Goal: Book appointment/travel/reservation

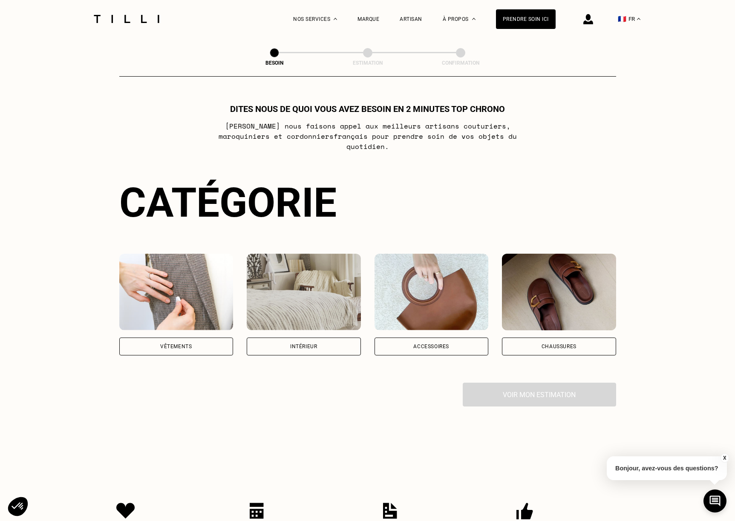
click at [190, 344] on div "Vêtements" at bounding box center [176, 346] width 32 height 5
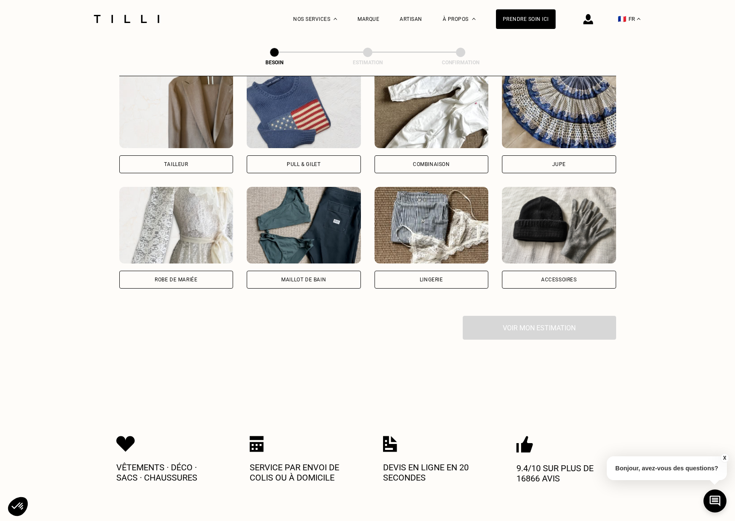
scroll to position [534, 0]
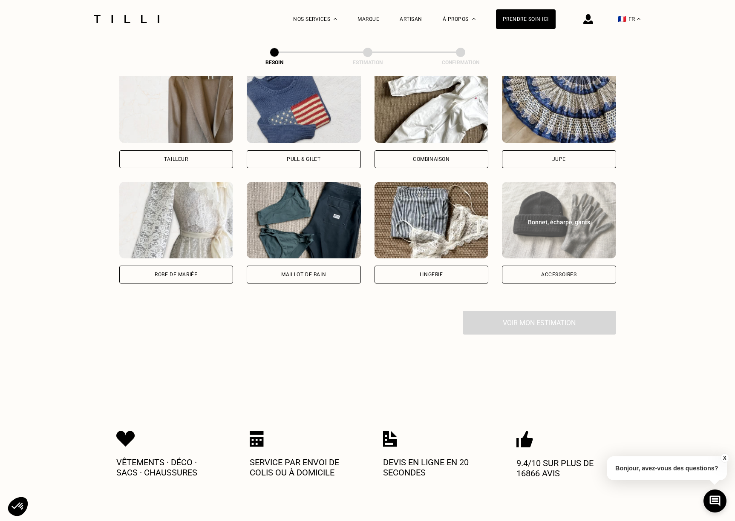
click at [583, 270] on div "Accessoires" at bounding box center [559, 275] width 114 height 18
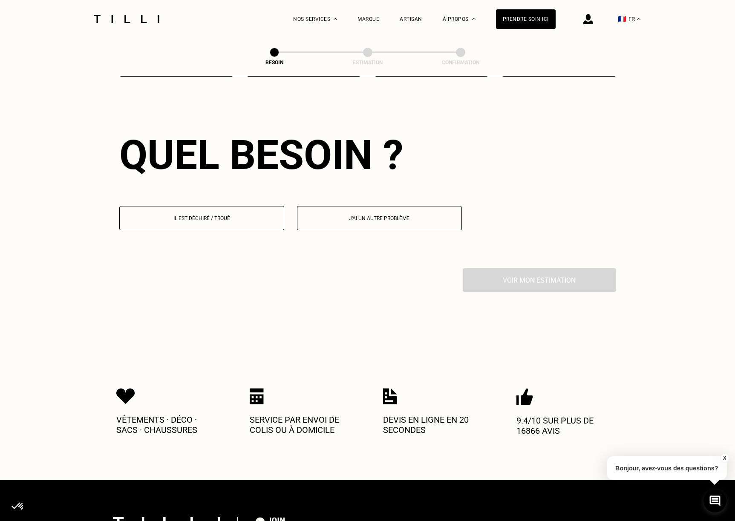
scroll to position [742, 0]
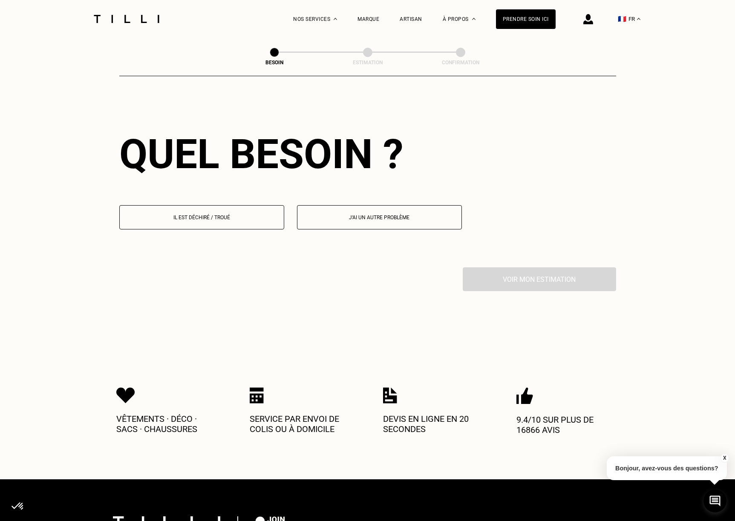
click at [356, 215] on p "J‘ai un autre problème" at bounding box center [379, 218] width 155 height 6
select select "FR"
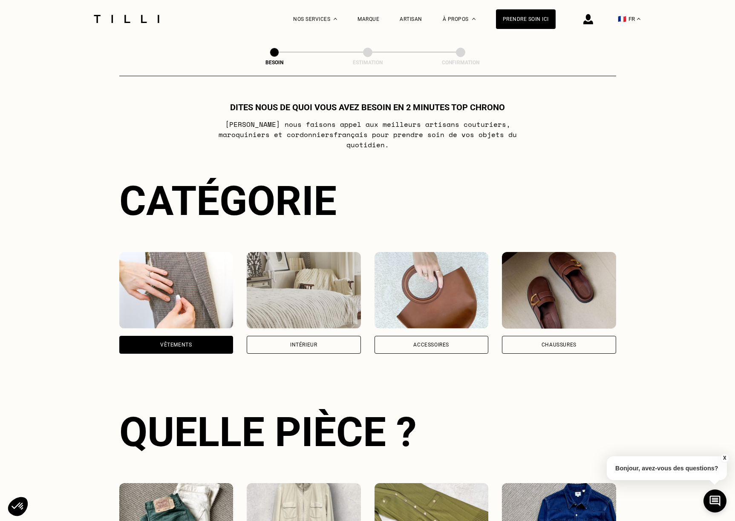
scroll to position [0, 0]
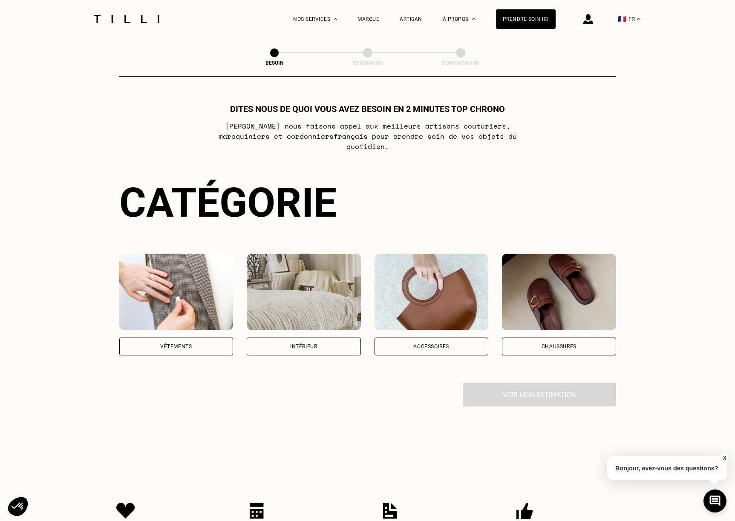
click at [465, 339] on div "Accessoires" at bounding box center [431, 347] width 114 height 18
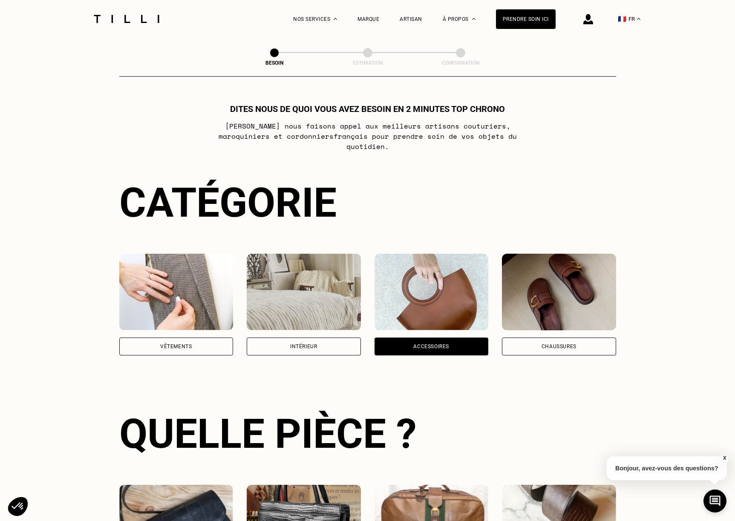
click at [204, 344] on div "Vêtements" at bounding box center [176, 347] width 114 height 18
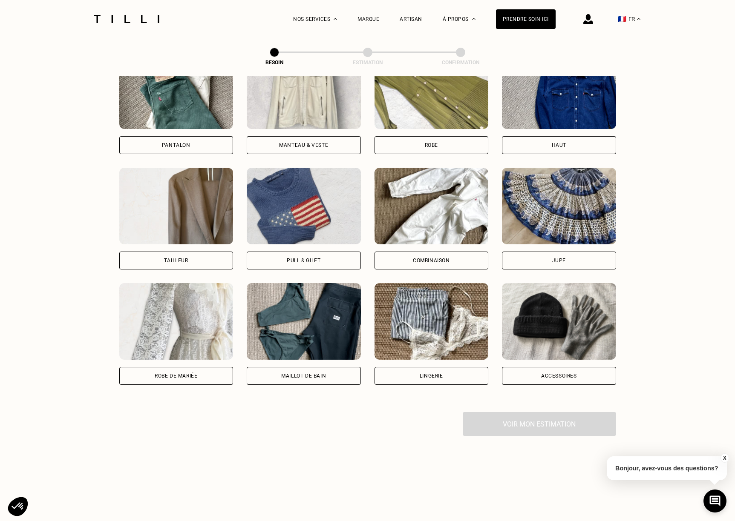
scroll to position [491, 0]
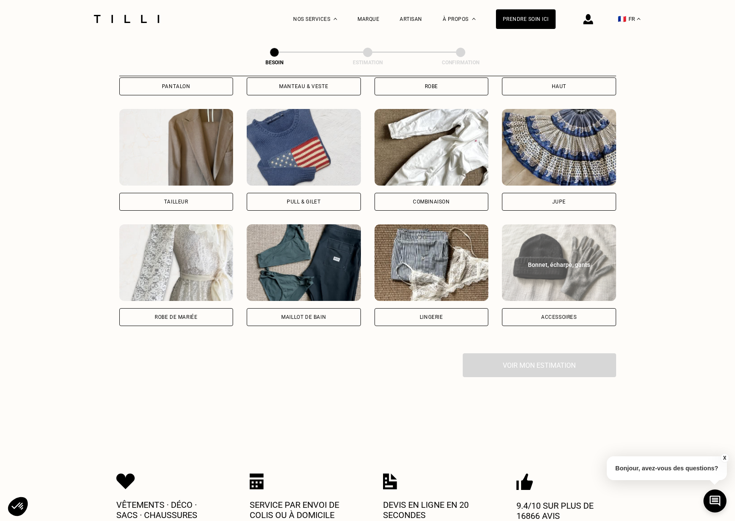
click at [563, 308] on div "Accessoires" at bounding box center [559, 317] width 114 height 18
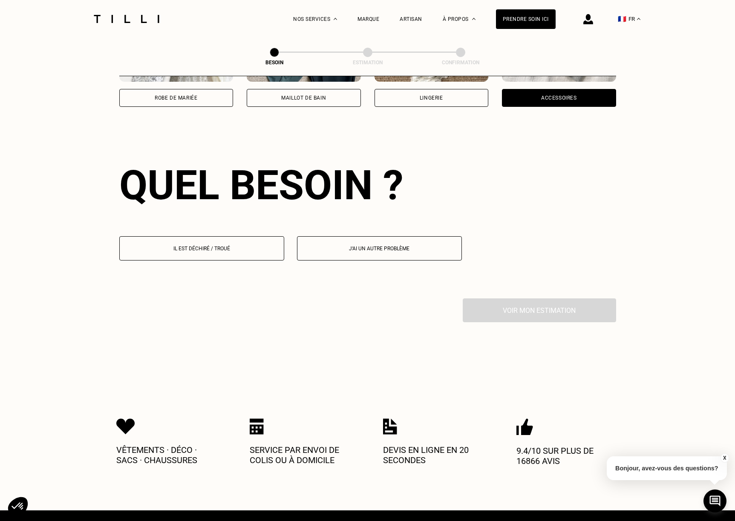
scroll to position [699, 0]
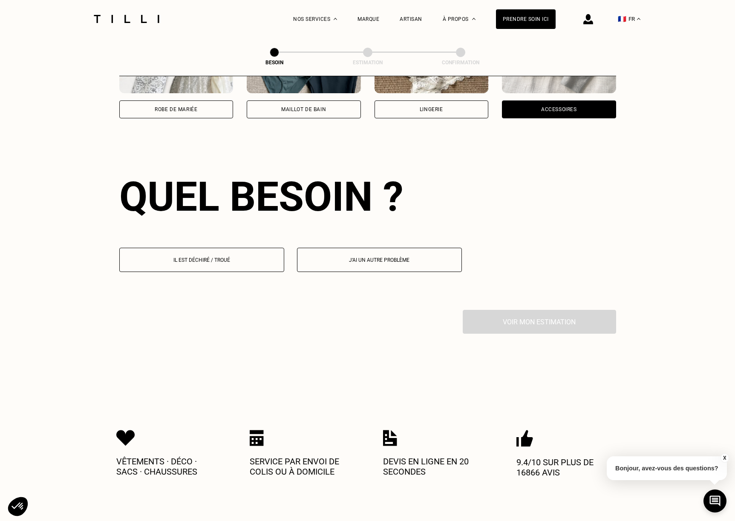
click at [382, 249] on button "J‘ai un autre problème" at bounding box center [379, 260] width 165 height 24
select select "FR"
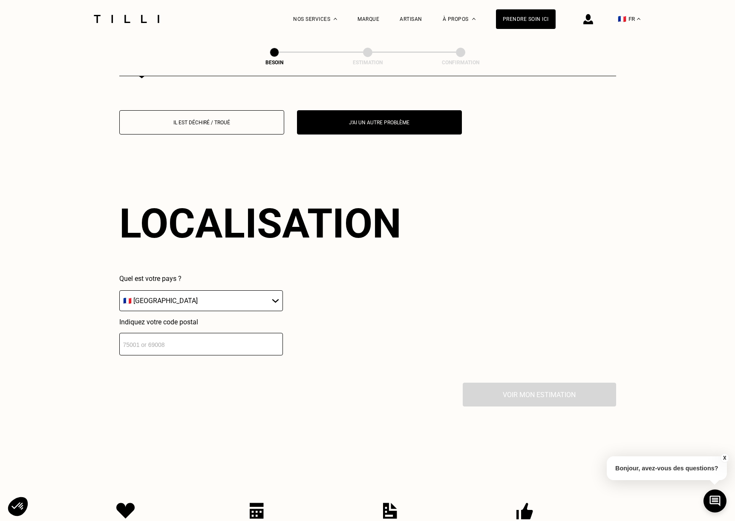
scroll to position [908, 0]
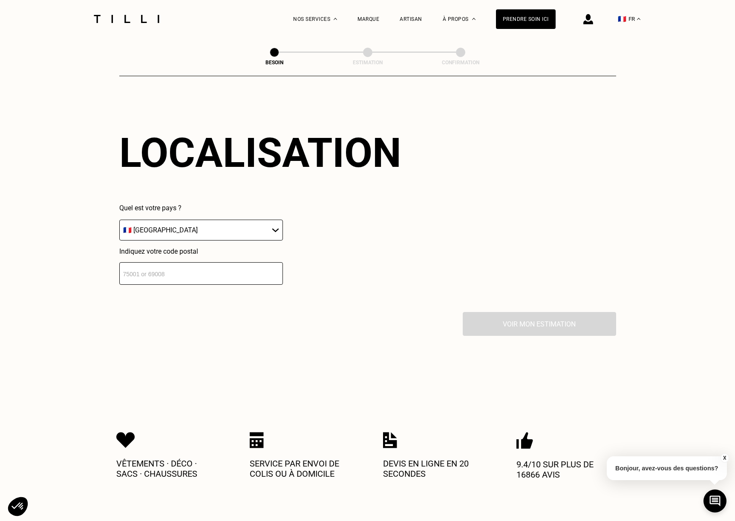
click at [198, 273] on input "number" at bounding box center [201, 273] width 164 height 23
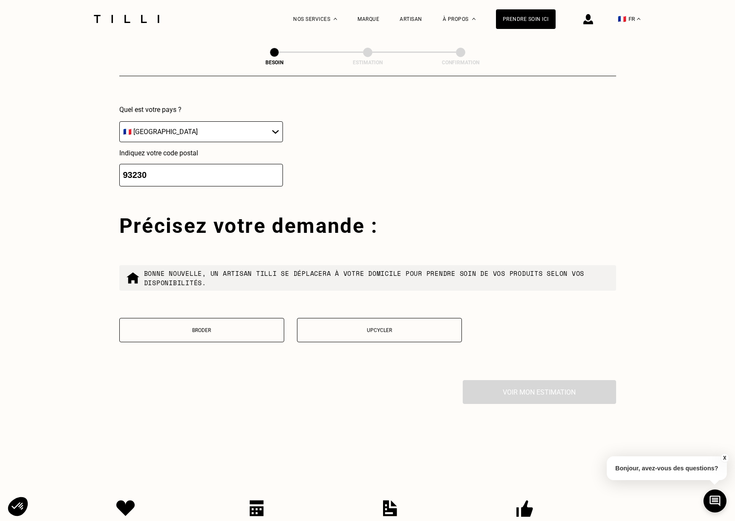
scroll to position [991, 0]
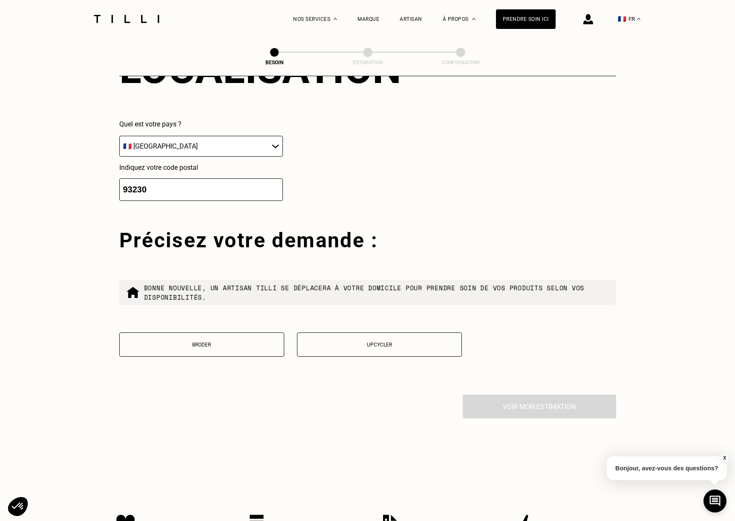
type input "93230"
click at [260, 302] on div "Précisez votre demande : Bonne nouvelle, un artisan tilli se déplacera à votre …" at bounding box center [367, 311] width 497 height 167
click at [223, 344] on button "Broder" at bounding box center [201, 345] width 165 height 24
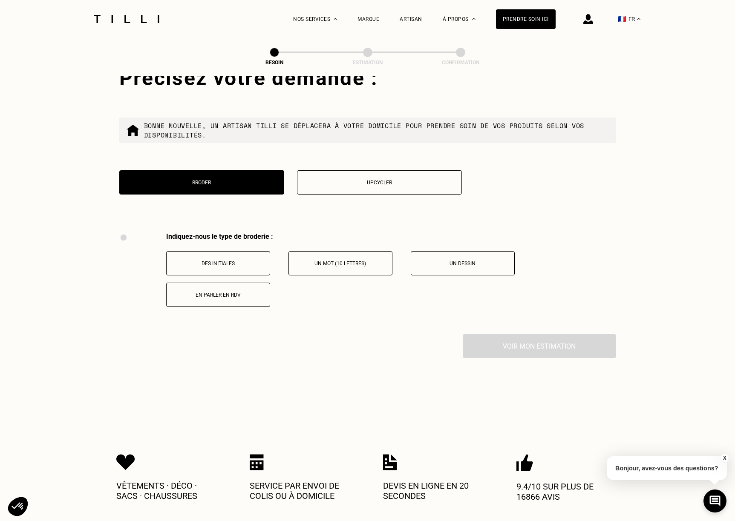
scroll to position [1158, 0]
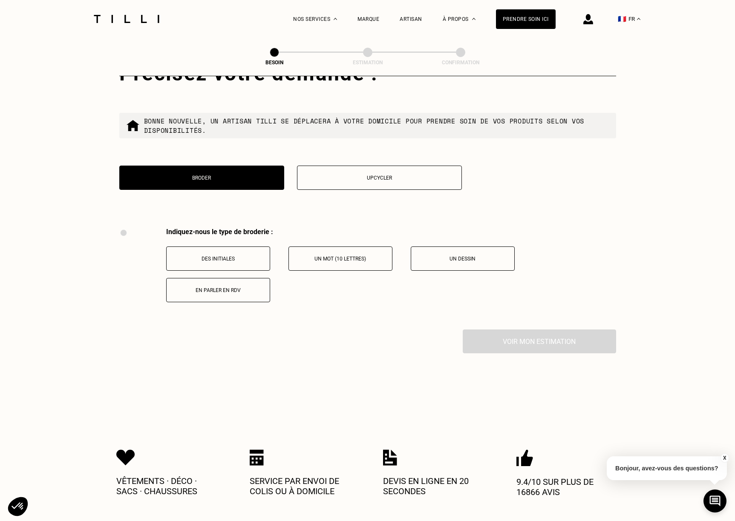
click at [365, 175] on p "Upcycler" at bounding box center [379, 178] width 155 height 6
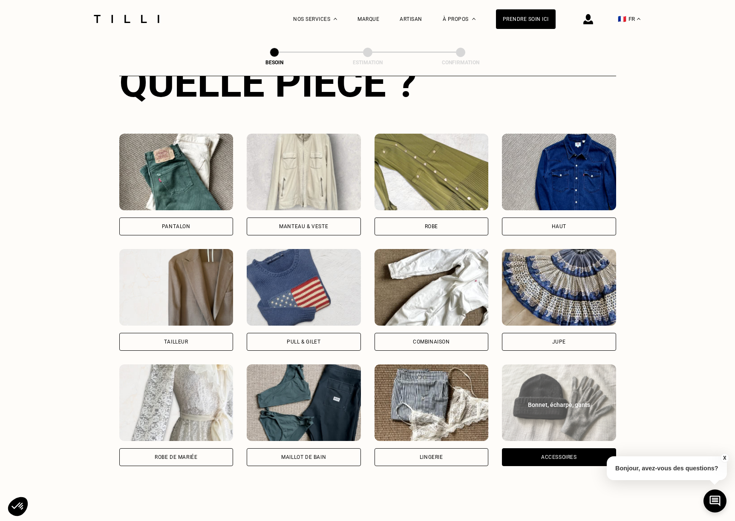
scroll to position [345, 0]
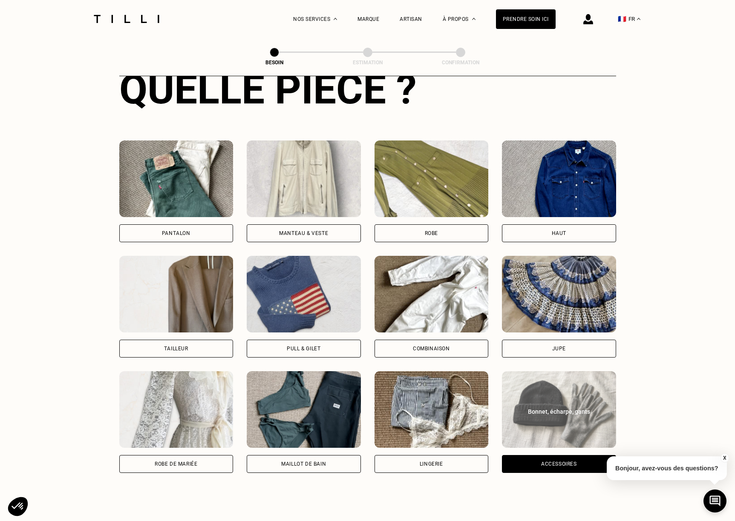
click at [544, 227] on div "Haut" at bounding box center [559, 233] width 114 height 18
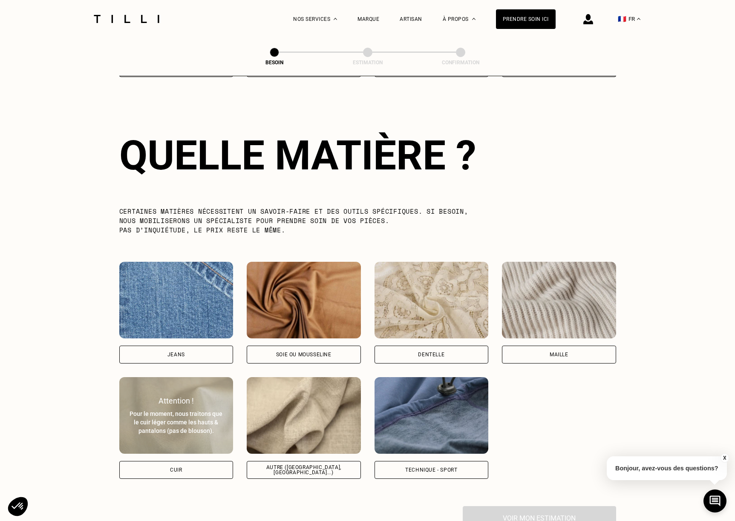
scroll to position [742, 0]
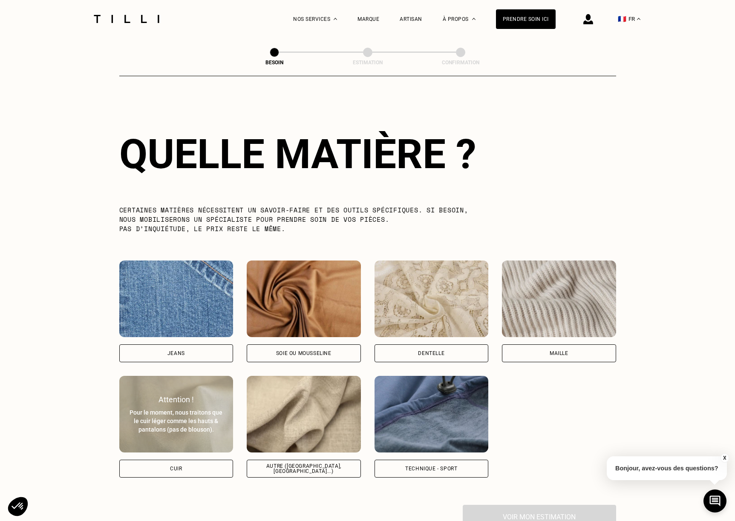
click at [197, 468] on div "Cuir" at bounding box center [176, 469] width 114 height 18
select select "FR"
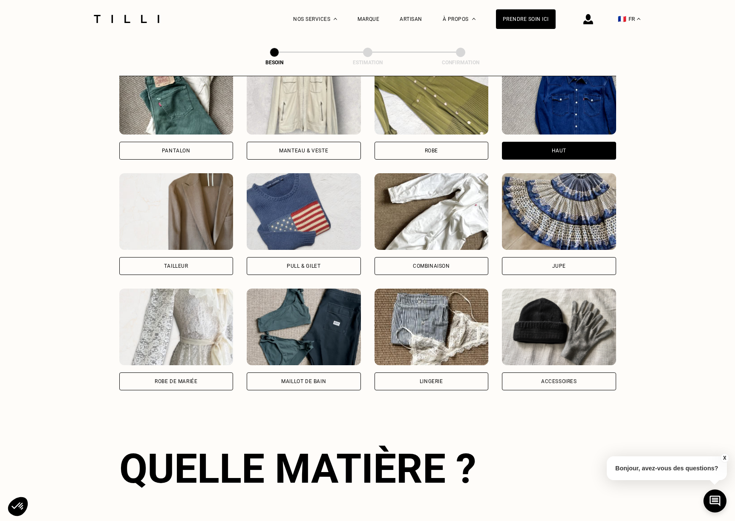
scroll to position [421, 0]
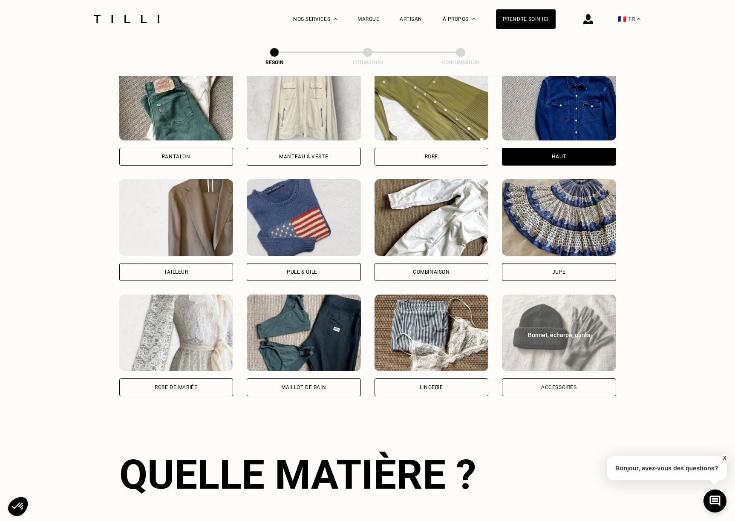
click at [549, 331] on div "Bonnet, écharpe, gants" at bounding box center [558, 335] width 95 height 9
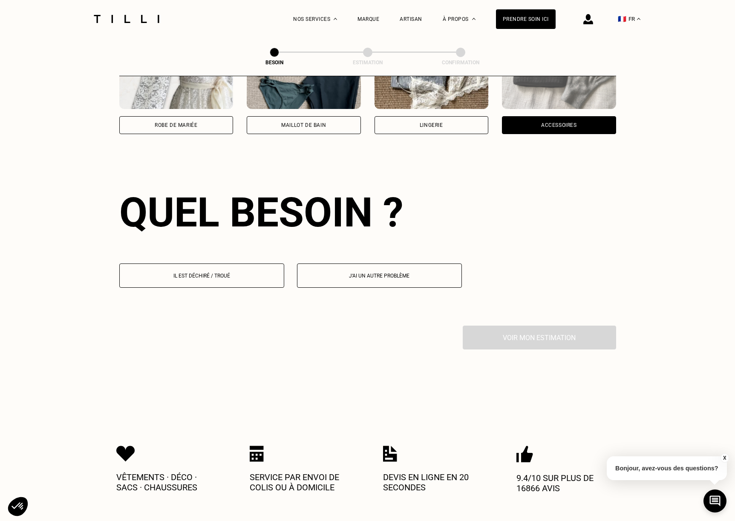
scroll to position [742, 0]
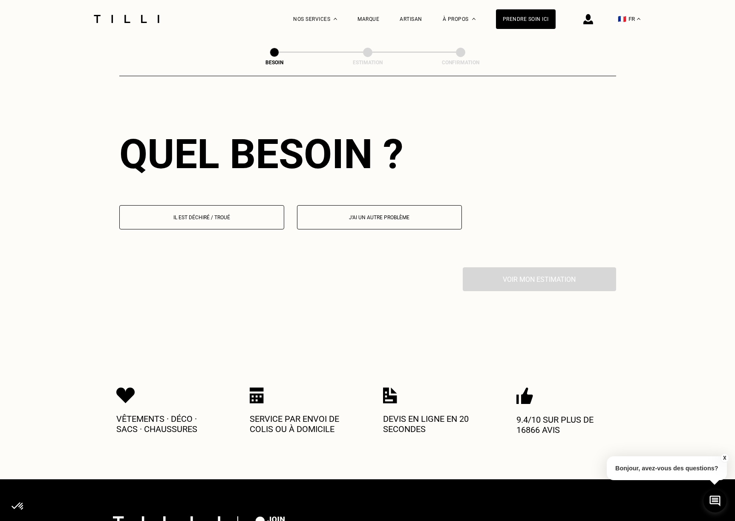
click at [255, 215] on p "Il est déchiré / troué" at bounding box center [201, 218] width 155 height 6
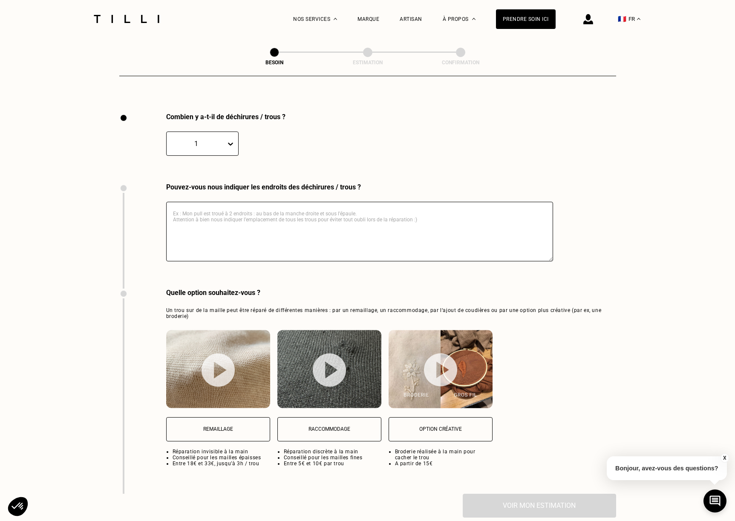
scroll to position [908, 0]
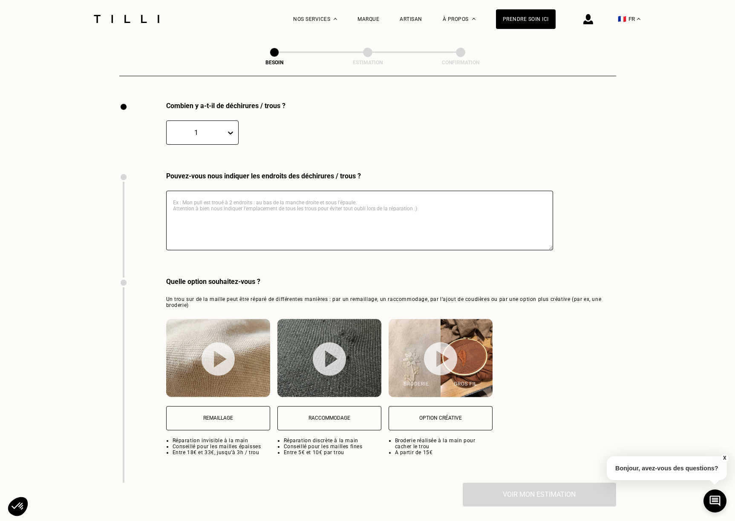
click at [219, 342] on img at bounding box center [217, 359] width 33 height 34
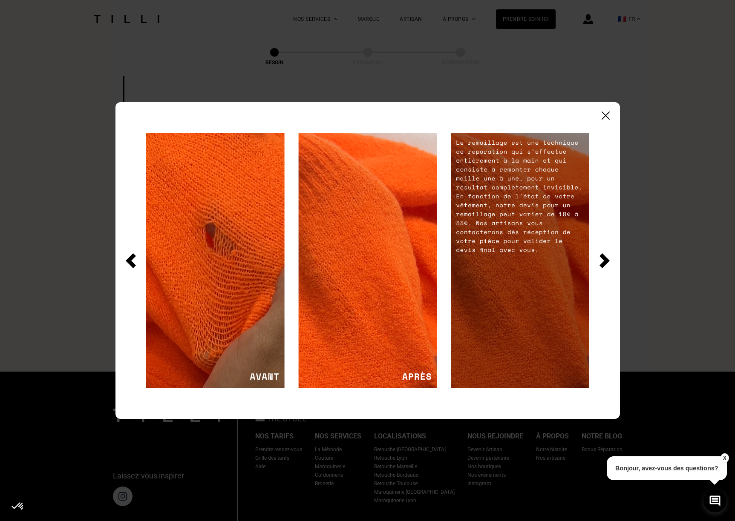
scroll to position [1289, 0]
click at [601, 119] on img at bounding box center [605, 116] width 8 height 8
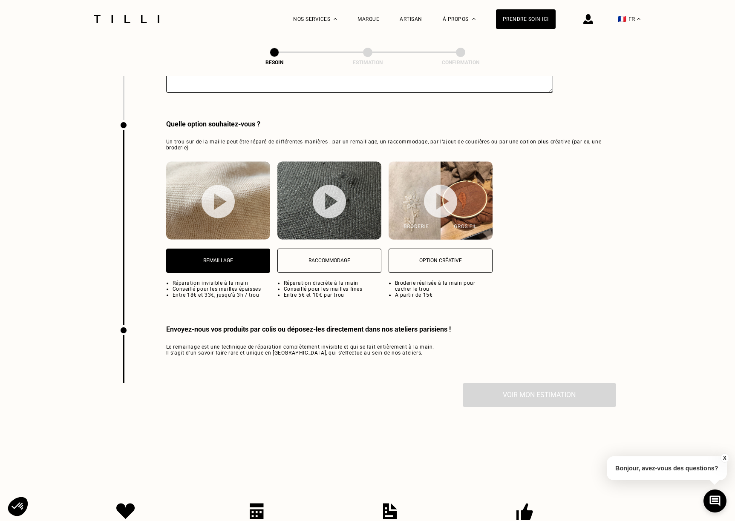
scroll to position [1076, 0]
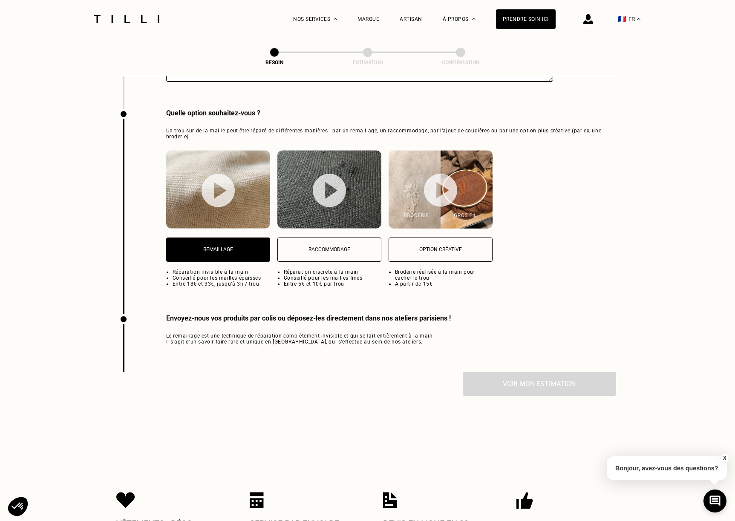
click at [338, 186] on img at bounding box center [329, 191] width 33 height 34
select select "FR"
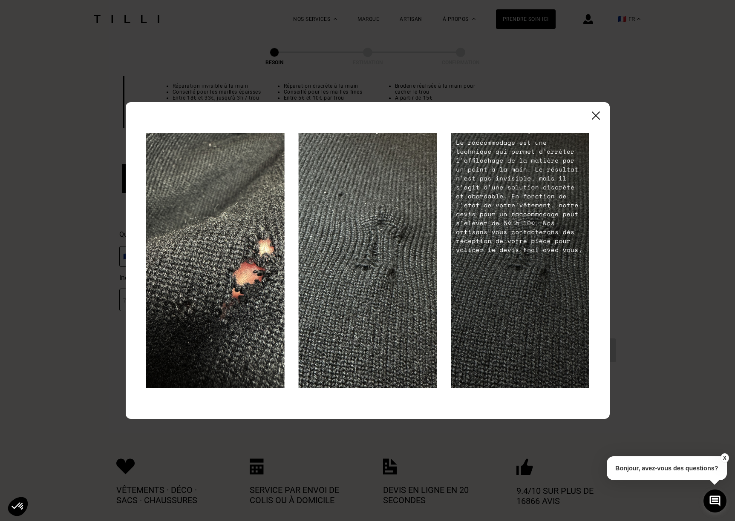
scroll to position [1289, 0]
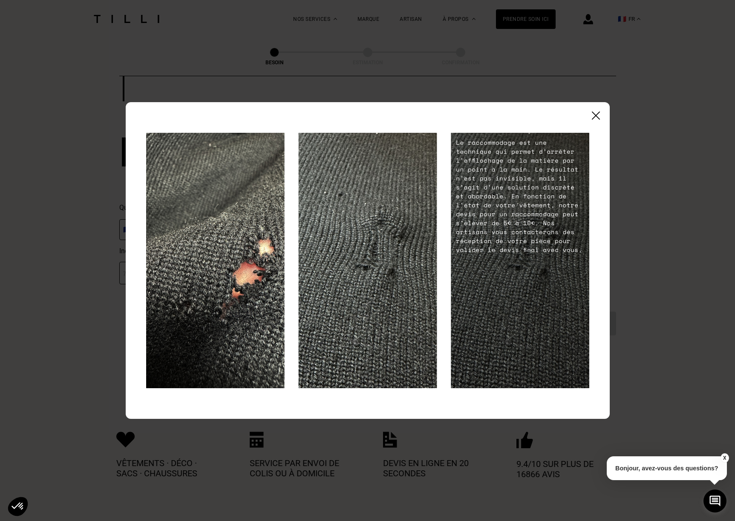
click at [601, 115] on div at bounding box center [368, 260] width 484 height 317
click at [594, 117] on img at bounding box center [596, 116] width 8 height 8
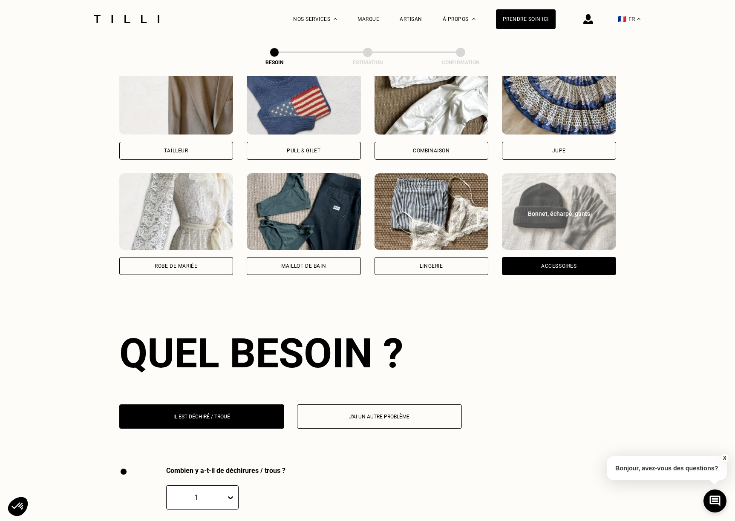
scroll to position [395, 0]
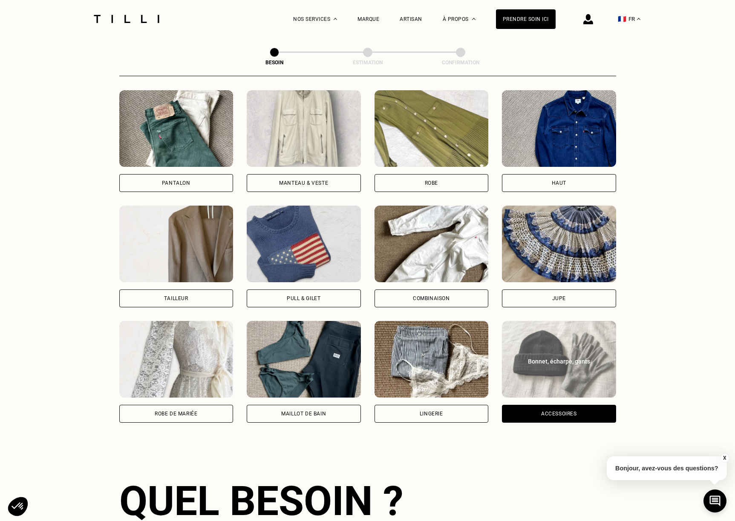
click at [422, 359] on img at bounding box center [431, 359] width 114 height 77
select select "FR"
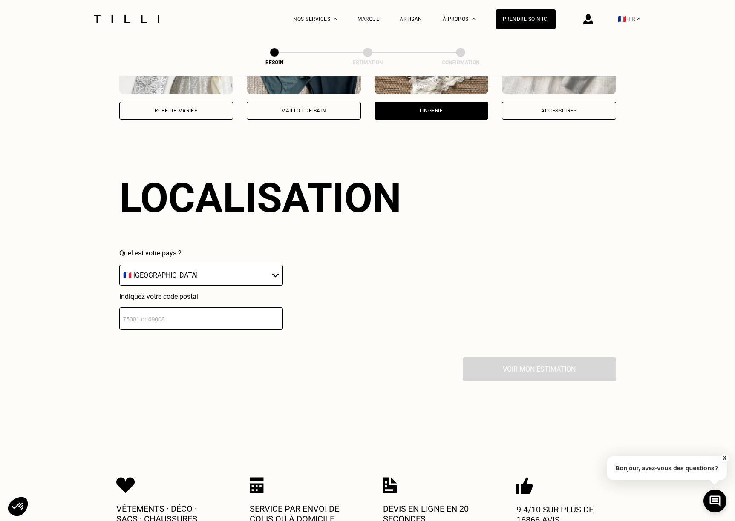
scroll to position [724, 0]
